Goal: Navigation & Orientation: Locate item on page

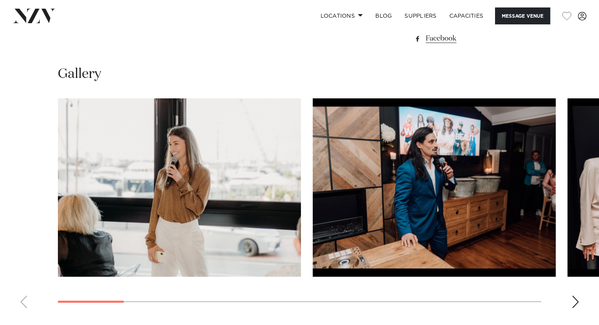
scroll to position [669, 0]
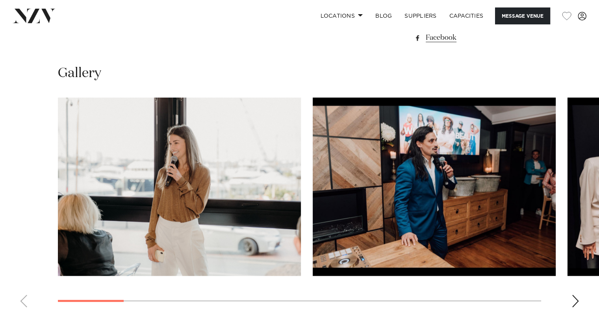
click at [575, 301] on div "Next slide" at bounding box center [576, 301] width 8 height 13
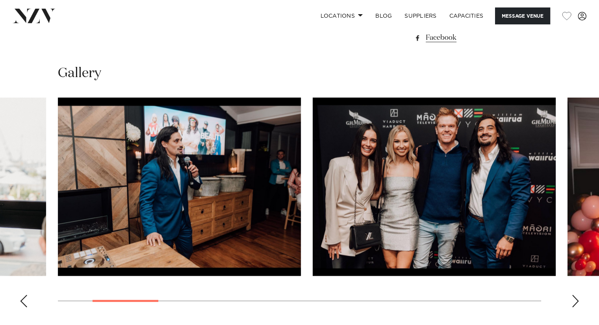
click at [575, 301] on div "Next slide" at bounding box center [576, 301] width 8 height 13
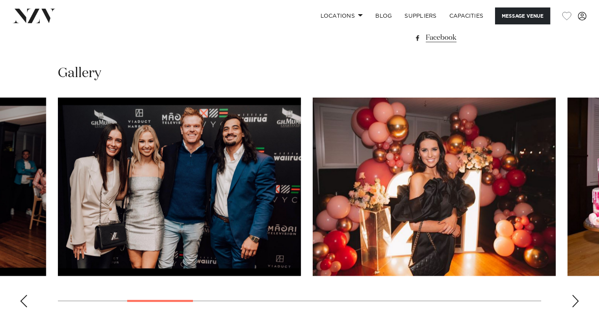
click at [575, 301] on div "Next slide" at bounding box center [576, 301] width 8 height 13
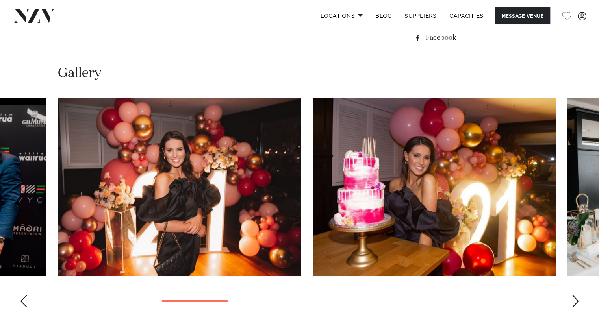
click at [575, 301] on div "Next slide" at bounding box center [576, 301] width 8 height 13
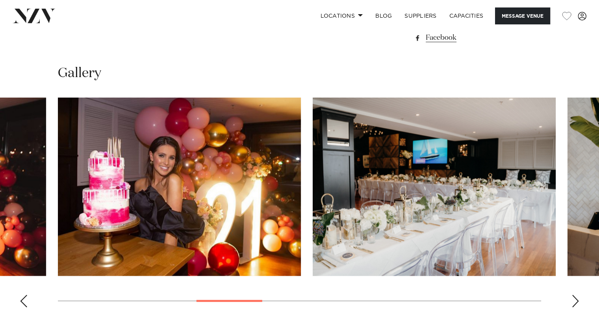
click at [575, 301] on div "Next slide" at bounding box center [576, 301] width 8 height 13
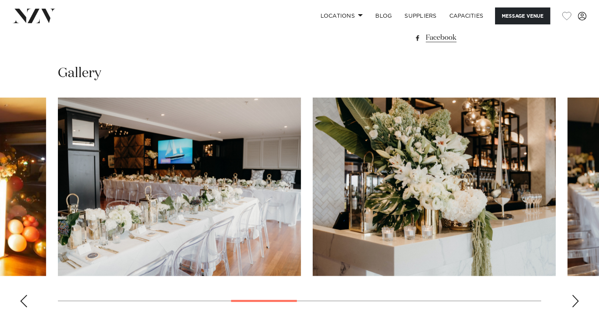
click at [575, 301] on div "Next slide" at bounding box center [576, 301] width 8 height 13
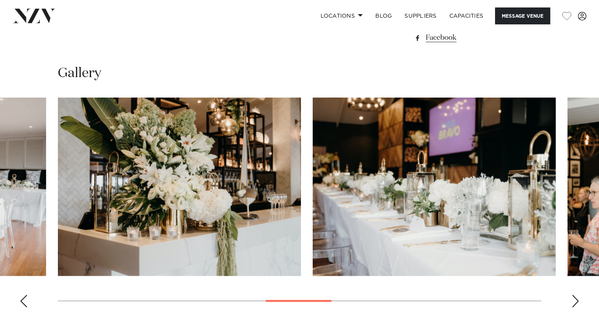
click at [575, 301] on div "Next slide" at bounding box center [576, 301] width 8 height 13
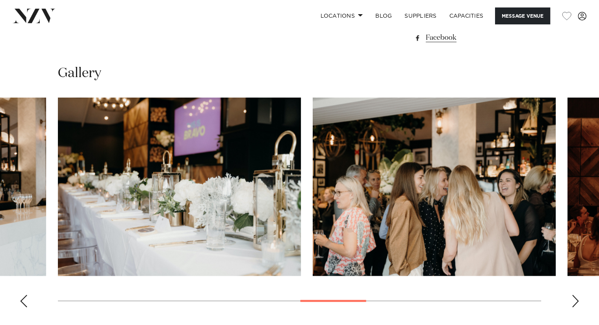
click at [575, 301] on div "Next slide" at bounding box center [576, 301] width 8 height 13
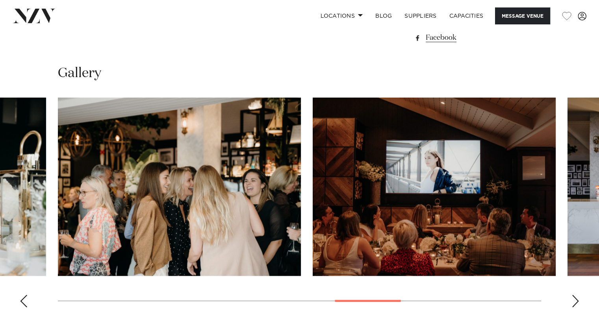
click at [575, 301] on div "Next slide" at bounding box center [576, 301] width 8 height 13
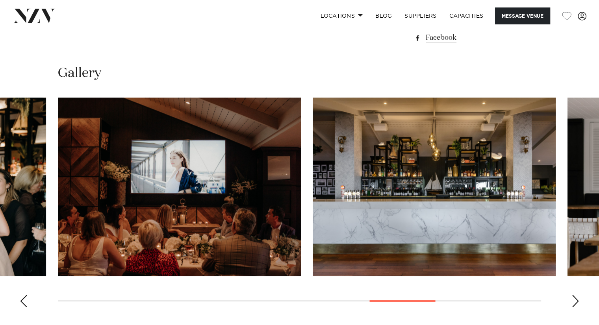
click at [575, 301] on div "Next slide" at bounding box center [576, 301] width 8 height 13
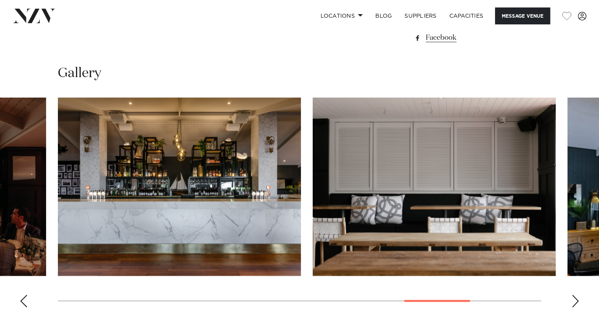
click at [575, 301] on div "Next slide" at bounding box center [576, 301] width 8 height 13
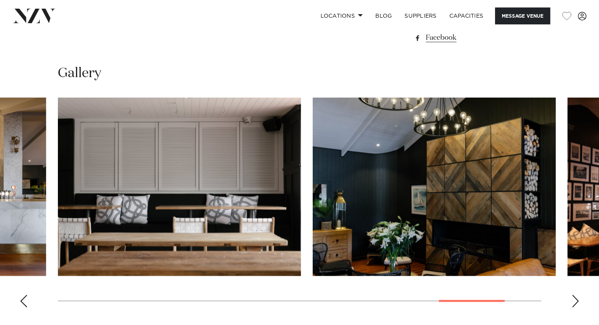
click at [575, 301] on div "Next slide" at bounding box center [576, 301] width 8 height 13
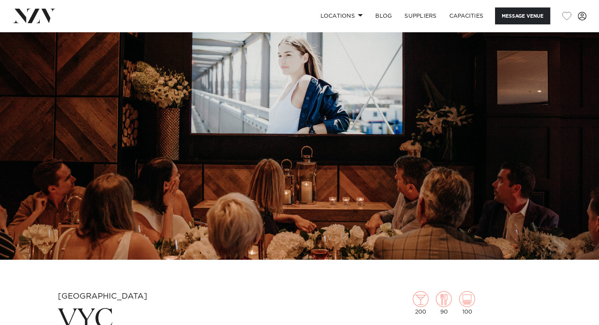
scroll to position [0, 0]
